Goal: Find specific page/section: Find specific page/section

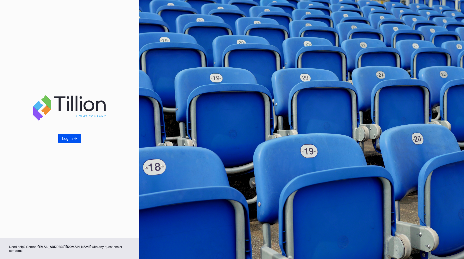
click at [61, 138] on button "Log In ->" at bounding box center [69, 139] width 23 height 10
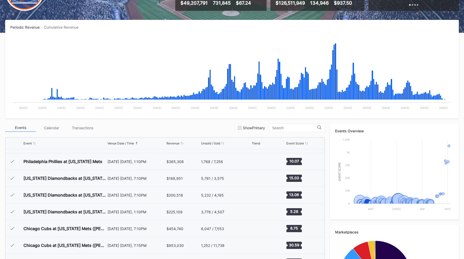
scroll to position [201, 0]
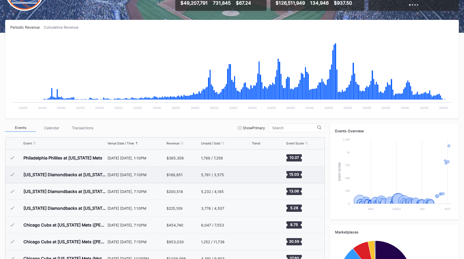
click at [137, 174] on div "[DATE] [DATE], 7:10PM" at bounding box center [136, 174] width 58 height 4
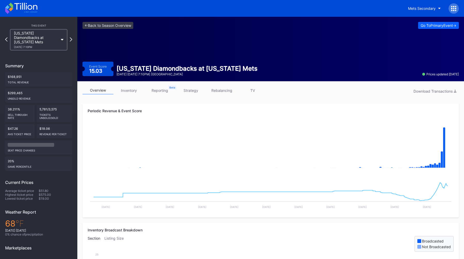
click at [122, 88] on link "inventory" at bounding box center [128, 90] width 31 height 8
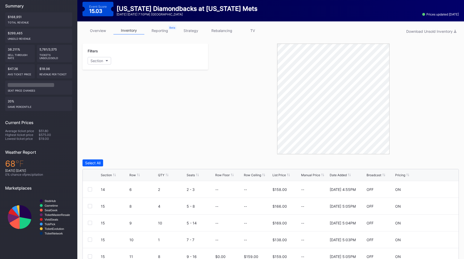
scroll to position [61, 0]
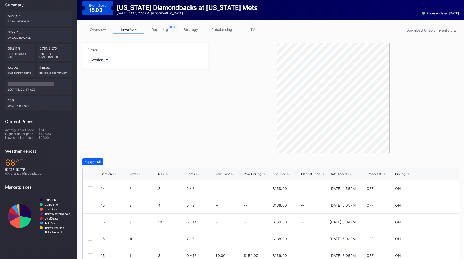
click at [107, 61] on button "Section" at bounding box center [99, 59] width 23 height 7
type input "ec"
click at [101, 89] on div "ECLUB" at bounding box center [105, 88] width 12 height 4
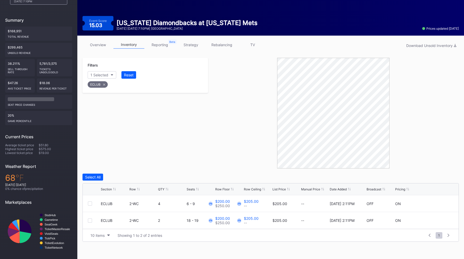
scroll to position [39, 0]
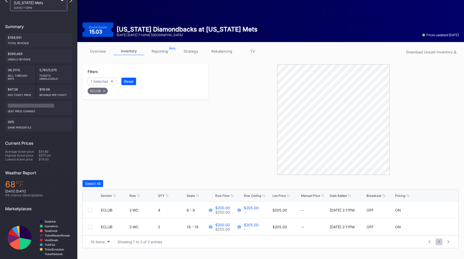
click at [173, 145] on div "Filters 1 Selected Reset ECLUB" at bounding box center [145, 119] width 126 height 111
click at [218, 139] on div at bounding box center [333, 119] width 251 height 111
click at [218, 142] on div at bounding box center [333, 119] width 251 height 111
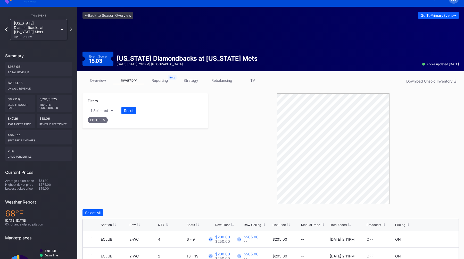
scroll to position [0, 0]
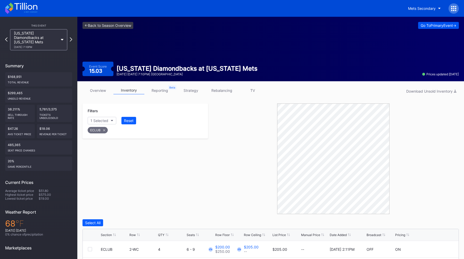
click at [428, 26] on div "Go To Primary Event ->" at bounding box center [439, 25] width 36 height 4
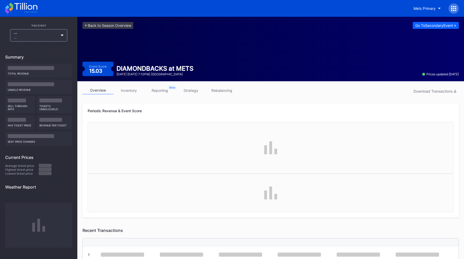
click at [157, 94] on link "reporting" at bounding box center [159, 90] width 31 height 8
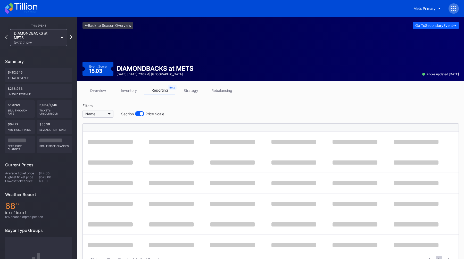
click at [105, 115] on button "Name" at bounding box center [97, 113] width 31 height 7
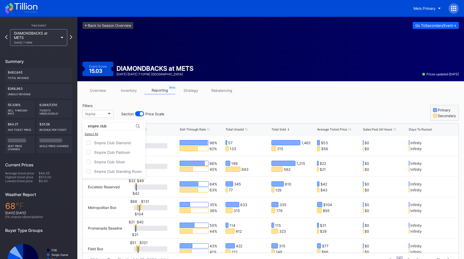
type input "empire club"
click at [136, 90] on link "inventory" at bounding box center [128, 90] width 31 height 8
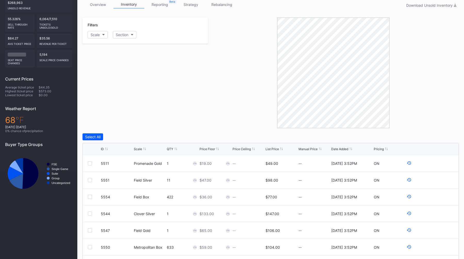
scroll to position [86, 0]
click at [97, 35] on div "Scale" at bounding box center [94, 34] width 9 height 4
type input "empire"
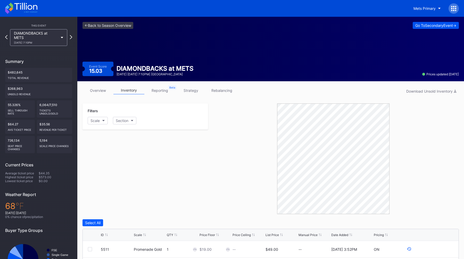
click at [423, 25] on div "Go To Secondary Event ->" at bounding box center [435, 25] width 41 height 4
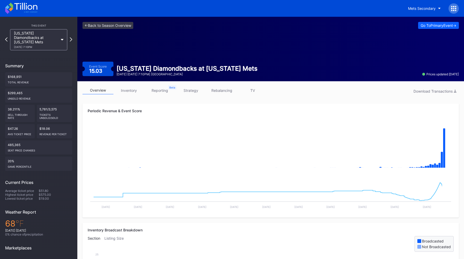
click at [126, 95] on div "overview inventory reporting strategy rebalancing TV Download Transactions" at bounding box center [270, 91] width 376 height 11
click at [128, 92] on link "inventory" at bounding box center [128, 90] width 31 height 8
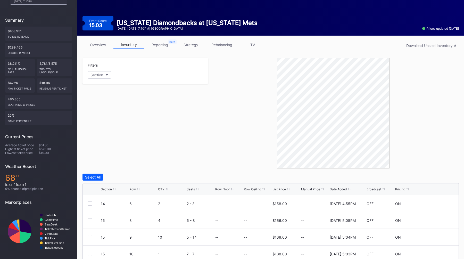
scroll to position [70, 0]
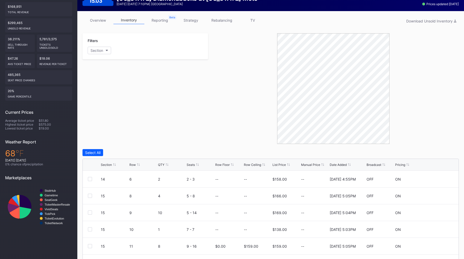
click at [171, 20] on link "reporting" at bounding box center [159, 20] width 31 height 8
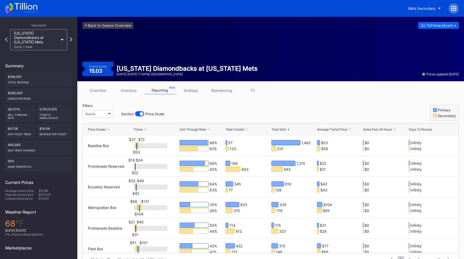
click at [101, 118] on div "Name Section Price Scale" at bounding box center [124, 114] width 84 height 10
click at [107, 113] on button "Name" at bounding box center [97, 113] width 31 height 7
type input "empire"
click at [138, 111] on div at bounding box center [139, 113] width 9 height 5
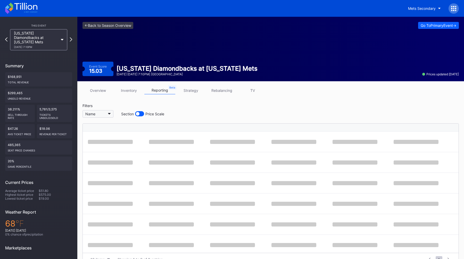
click at [85, 110] on button "Name" at bounding box center [97, 113] width 31 height 7
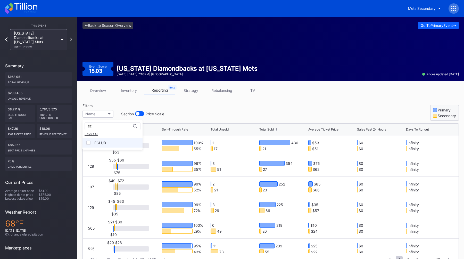
type input "ecl"
click at [93, 142] on div "ECLUB" at bounding box center [112, 143] width 60 height 10
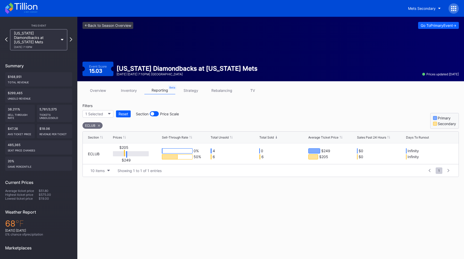
click at [135, 90] on link "inventory" at bounding box center [128, 90] width 31 height 8
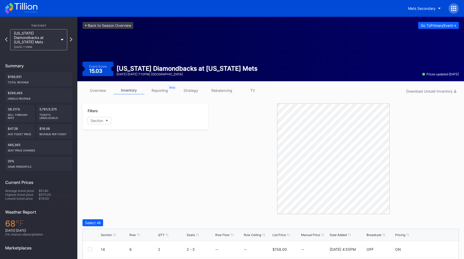
click at [95, 125] on div "Filters Section" at bounding box center [145, 116] width 126 height 26
click at [96, 123] on button "Section" at bounding box center [99, 120] width 23 height 7
type input "ec"
click at [103, 146] on div "ECLUB" at bounding box center [118, 150] width 60 height 10
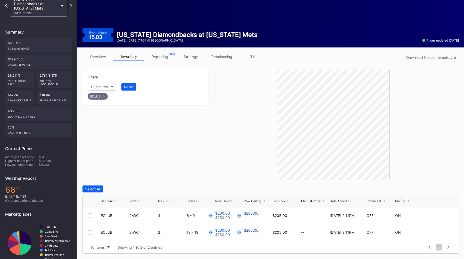
scroll to position [34, 0]
